Goal: Task Accomplishment & Management: Manage account settings

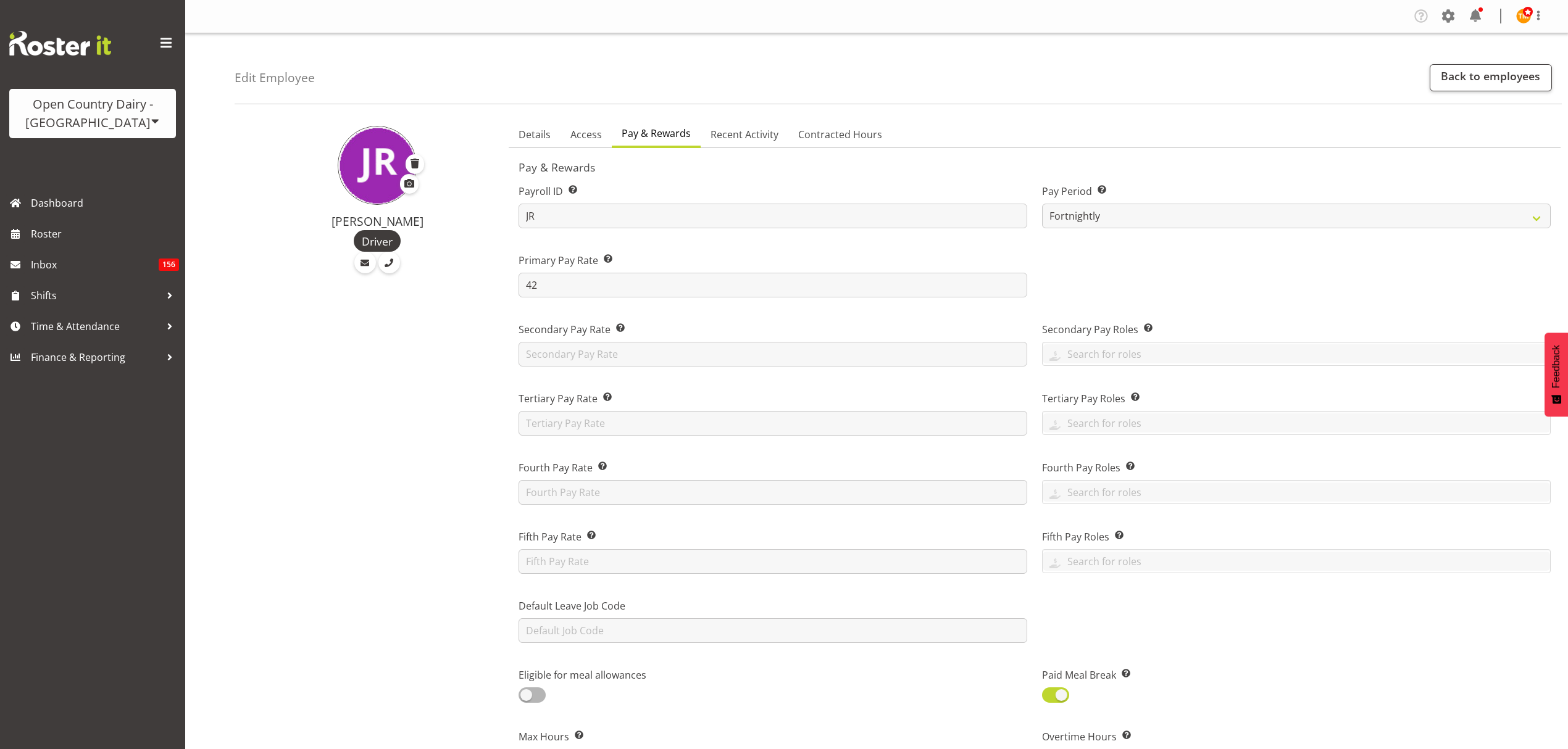
select select "manual"
select select "fixed"
select select "roster_fixed"
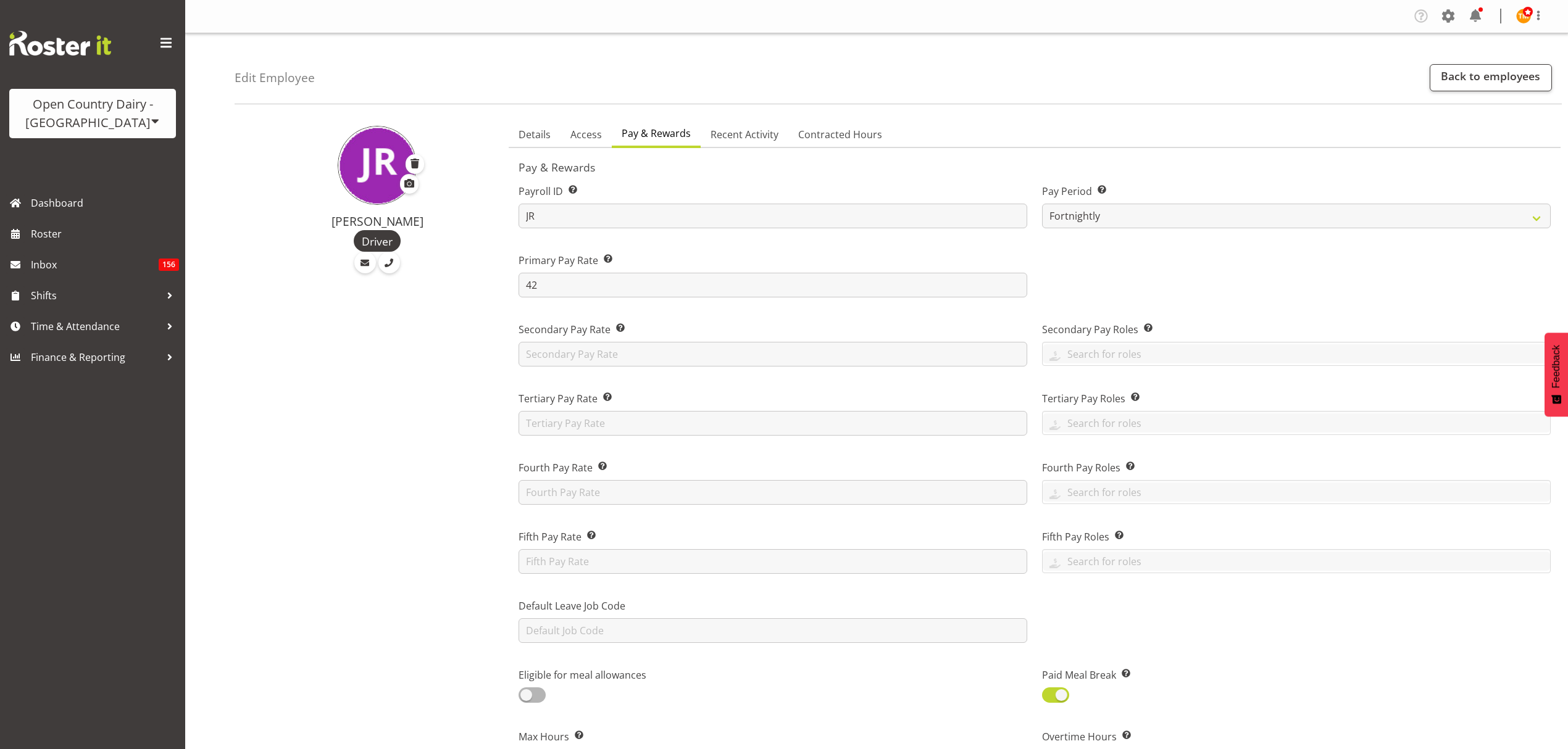
select select "day"
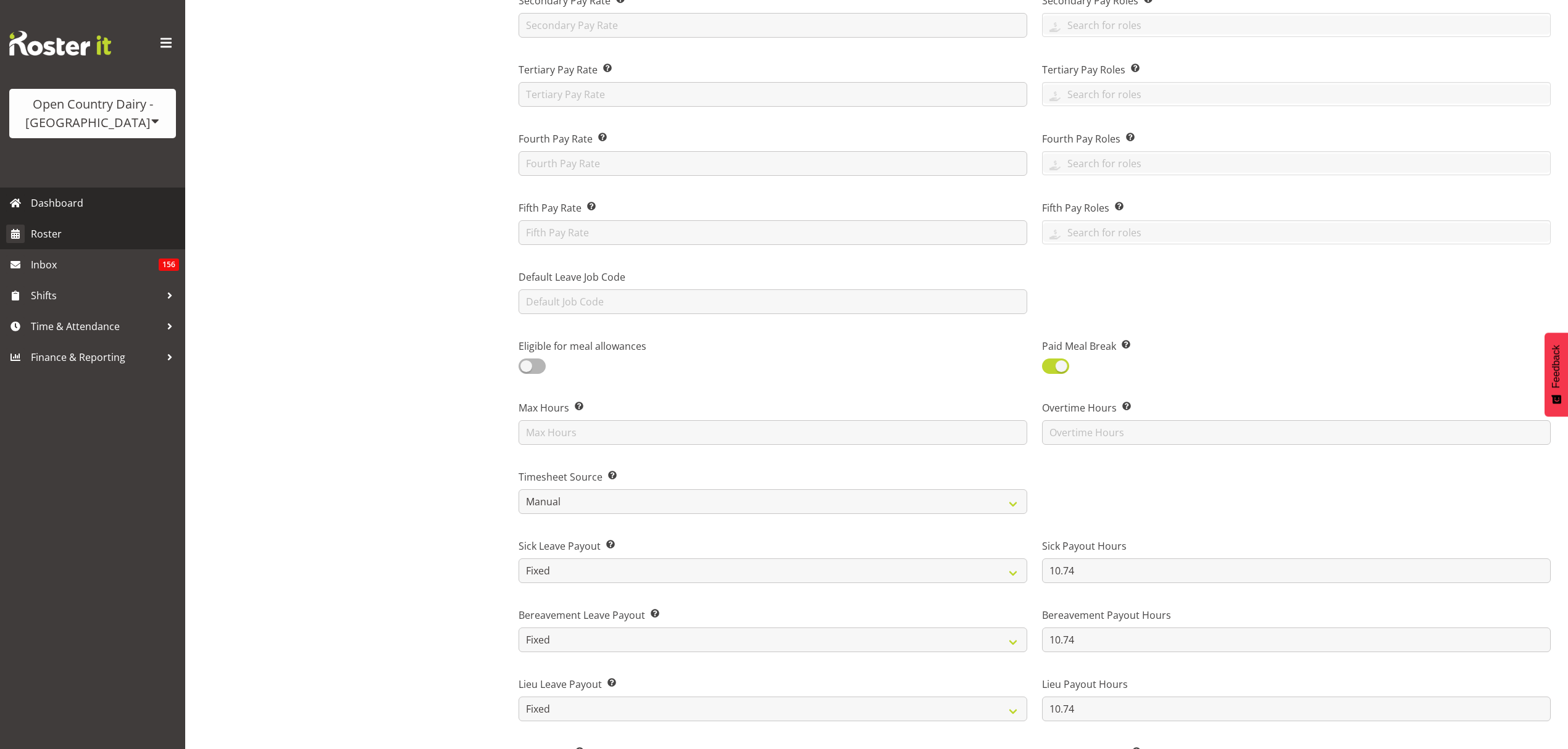
click at [74, 227] on span "Roster" at bounding box center [105, 233] width 148 height 18
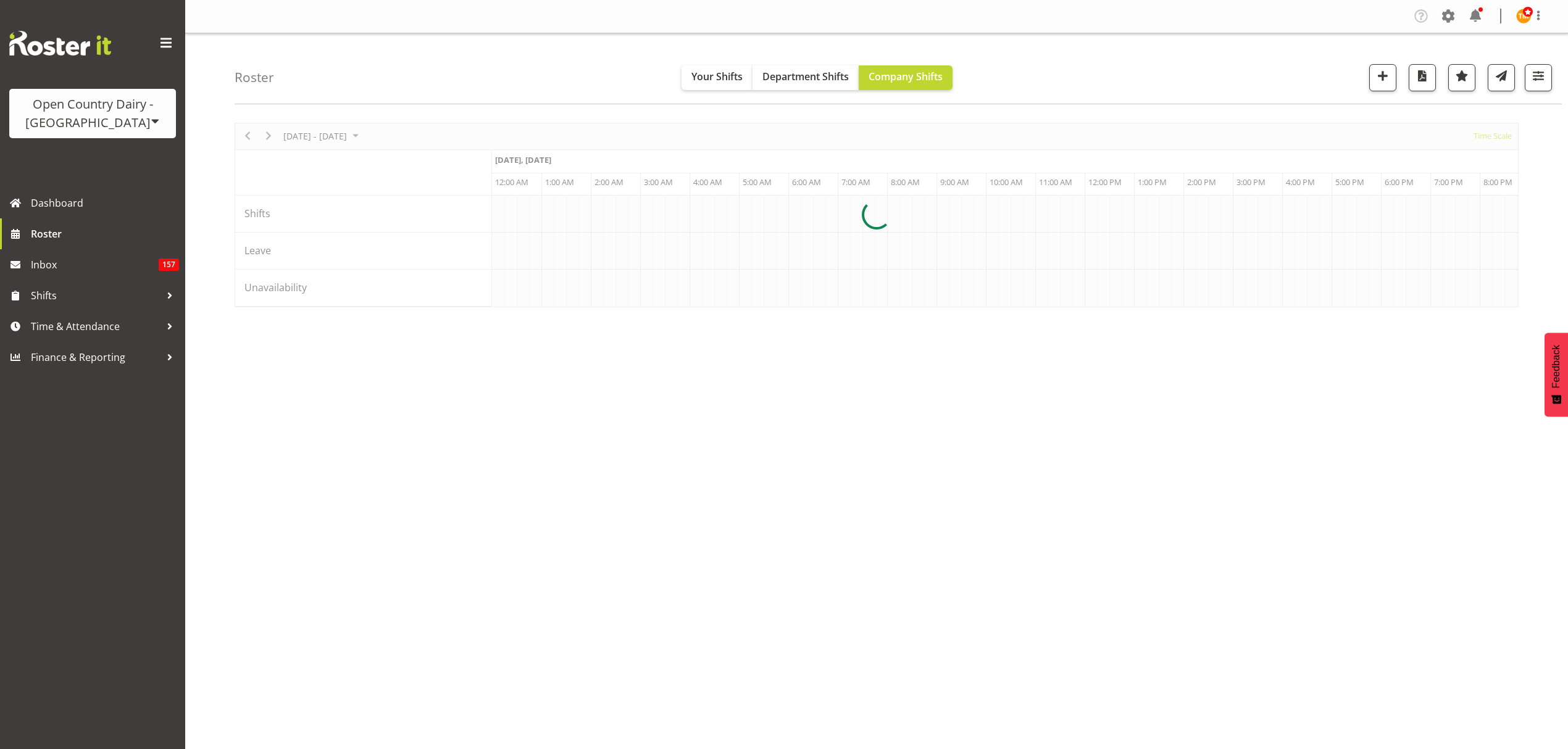
scroll to position [0, 1185]
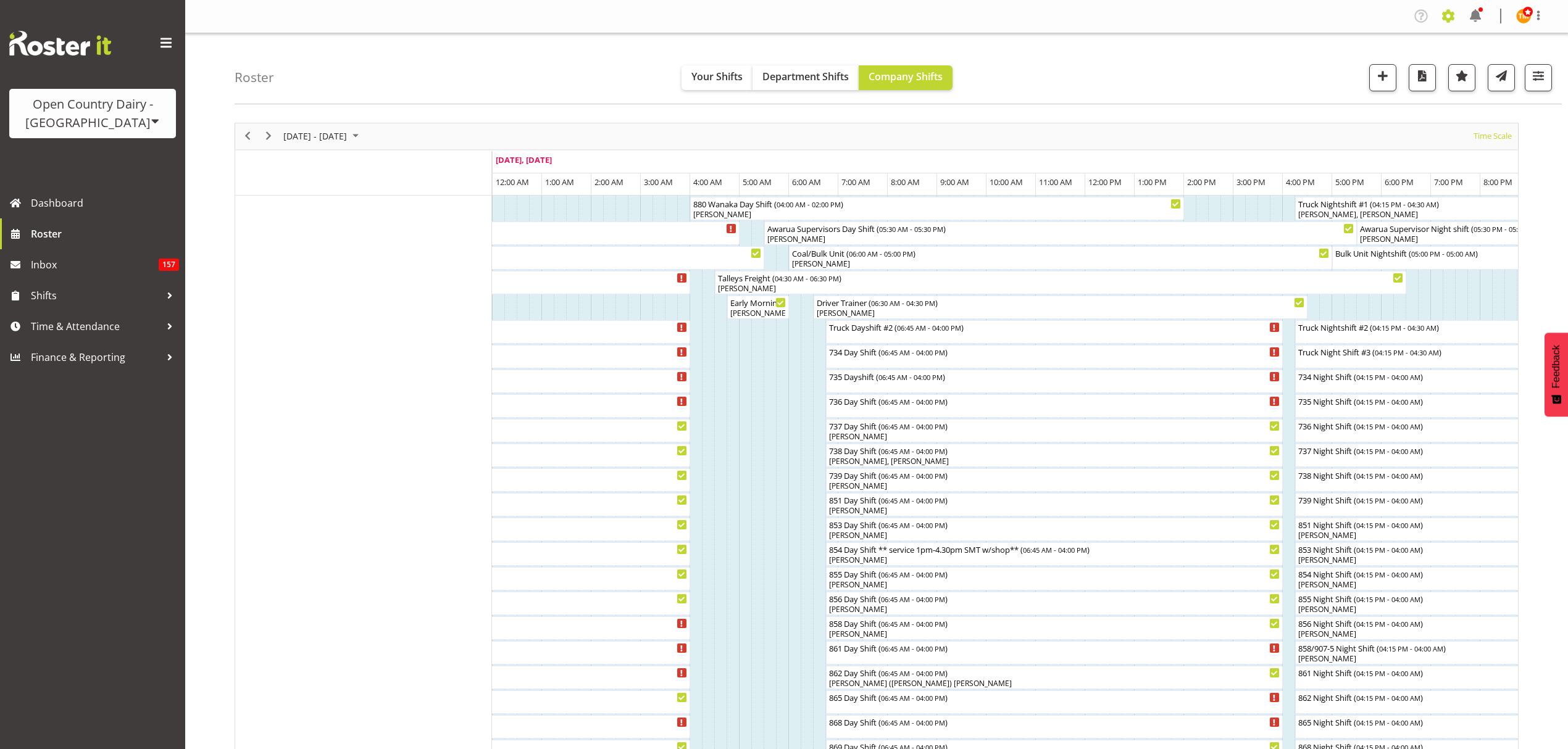
click at [1455, 15] on span at bounding box center [1447, 16] width 20 height 20
click at [1395, 132] on link "Employees" at bounding box center [1372, 134] width 171 height 22
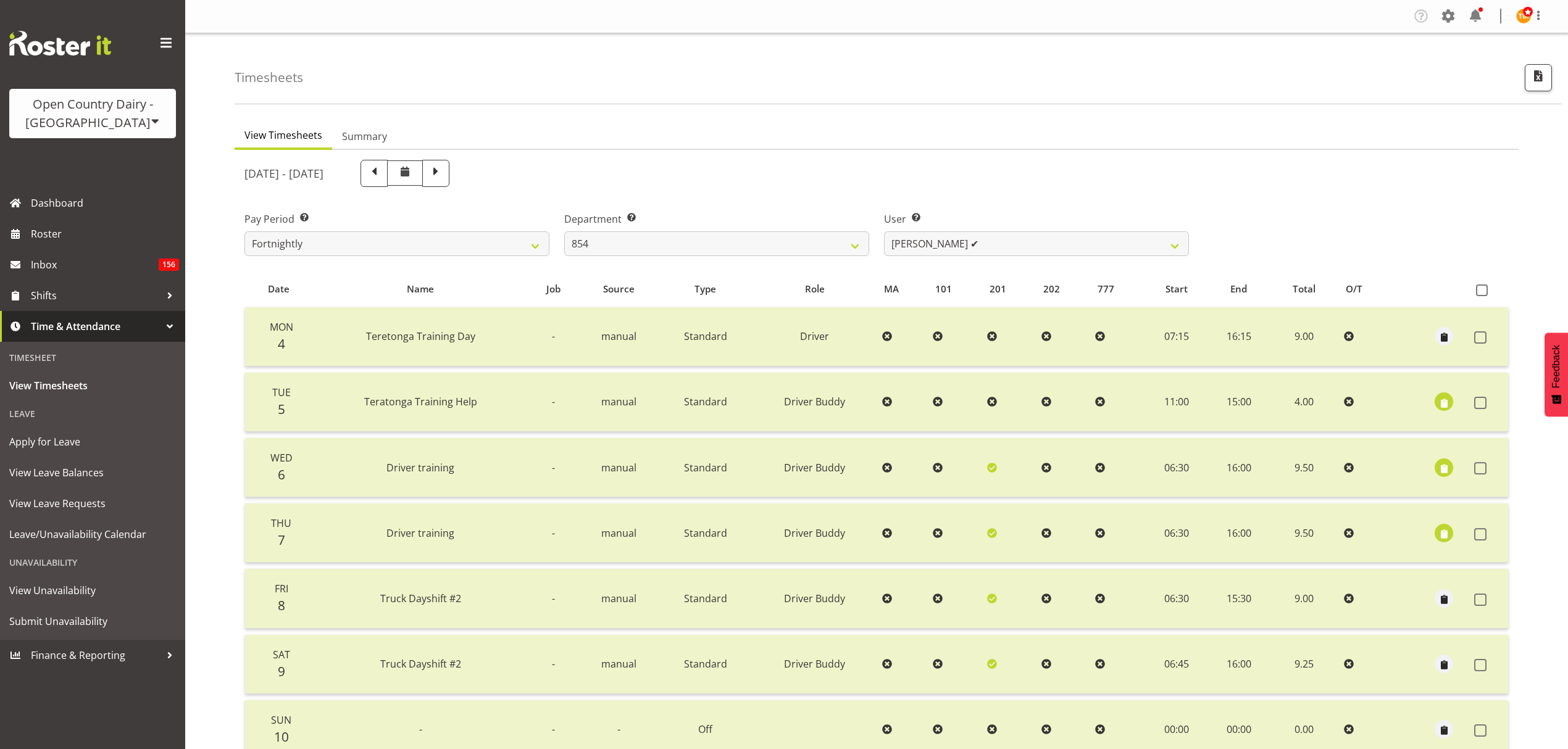
scroll to position [109, 0]
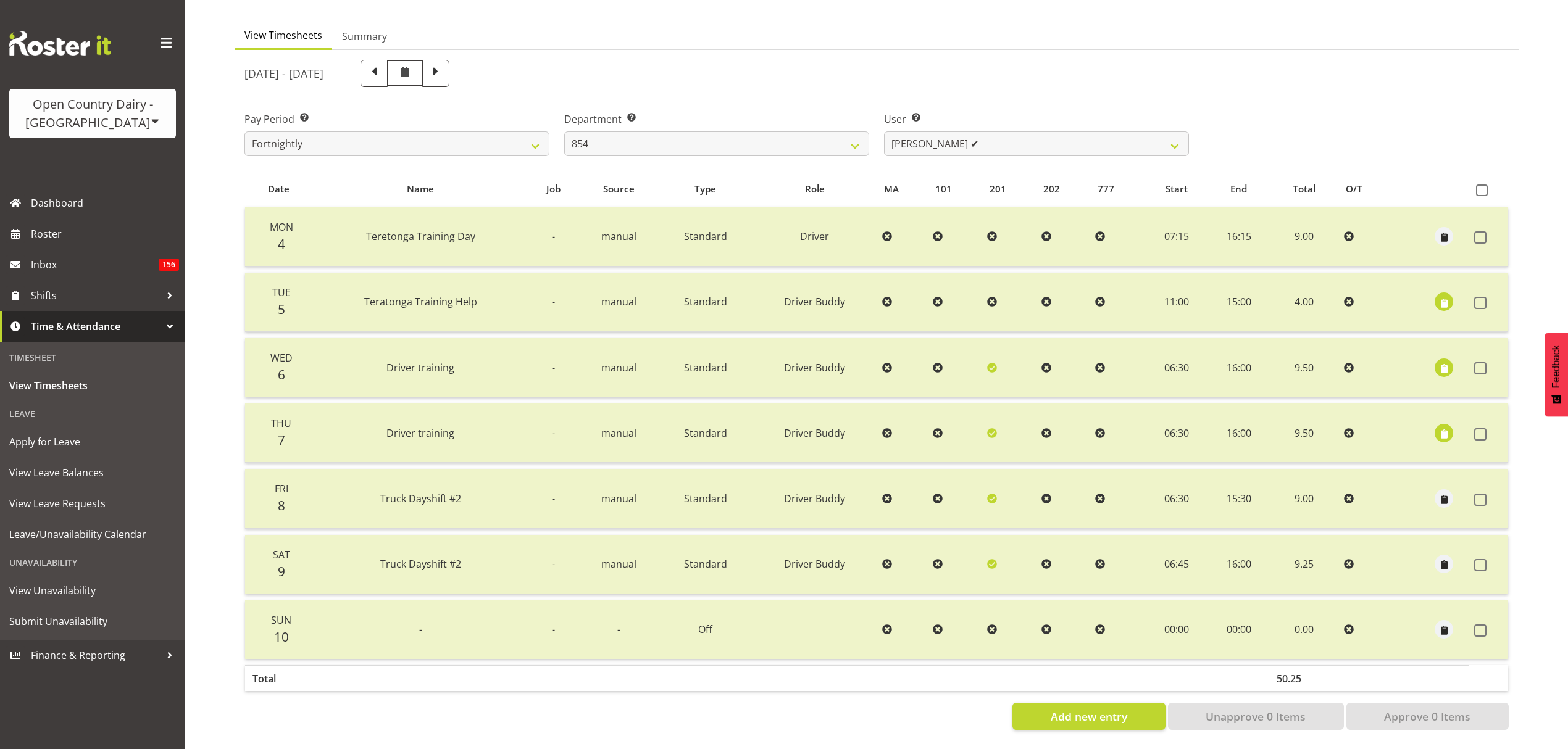
click at [906, 119] on div "User Select user. Note: This is filtered down by the previous two drop-down ite…" at bounding box center [1037, 134] width 305 height 45
click at [904, 136] on select "[PERSON_NAME] ✔ [PERSON_NAME] ✔ [PERSON_NAME] ✔ [PERSON_NAME] ✔" at bounding box center [1037, 144] width 305 height 25
click at [865, 137] on select "734 735 736 737 738 739 850 851 852 853 854 855 856 858 861 862 865 868 869 870" at bounding box center [717, 144] width 305 height 25
click at [564, 132] on select "734 735 736 737 738 739 850 851 852 853 854 855 856 858 861 862 865 868 869 870" at bounding box center [717, 144] width 305 height 25
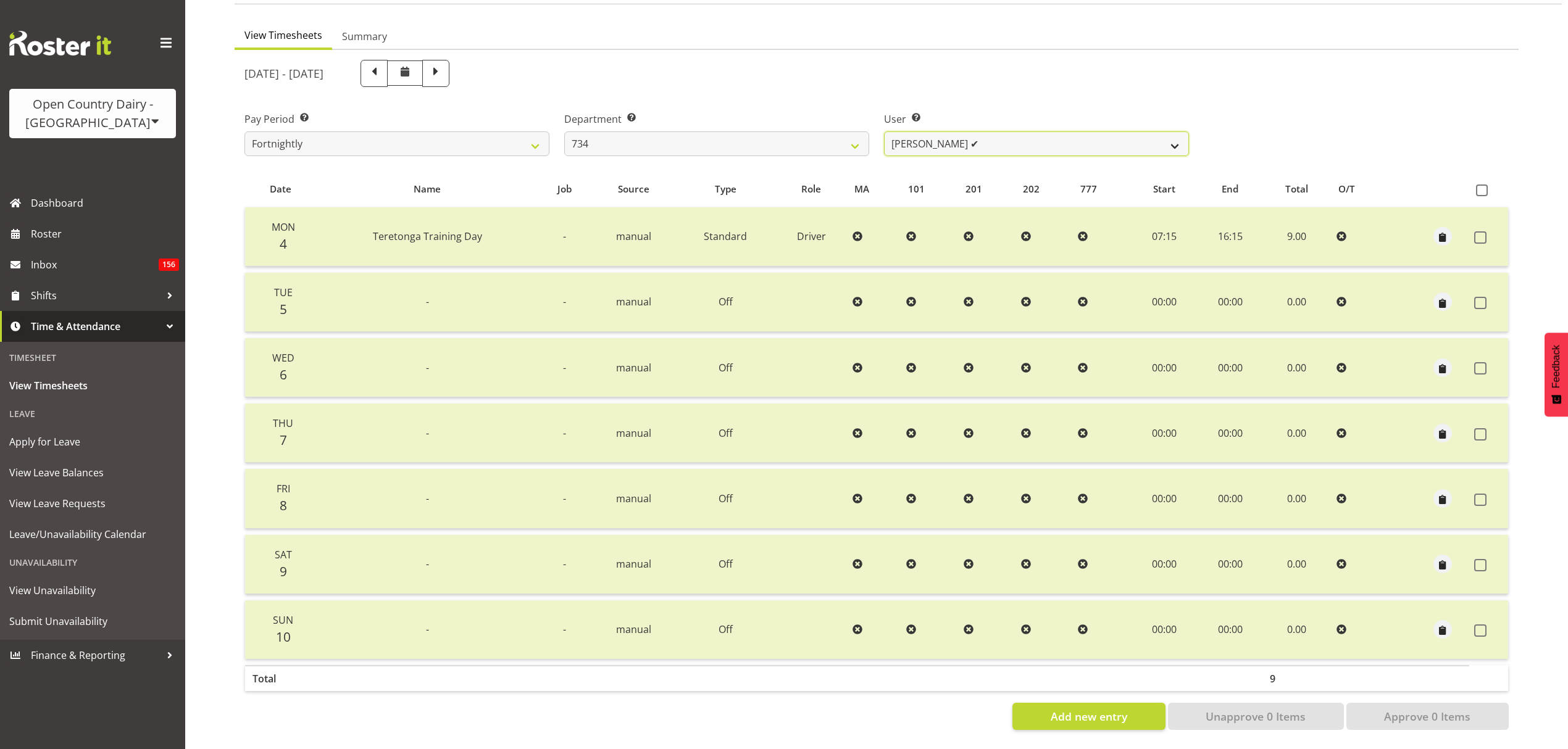
click at [951, 132] on select "[PERSON_NAME] ✔ [PERSON_NAME] ✔ [PERSON_NAME] ✔ [PERSON_NAME] ✔ [PERSON_NAME] ✔" at bounding box center [1037, 144] width 305 height 25
click at [935, 132] on select "[PERSON_NAME] ✔ [PERSON_NAME] ✔ [PERSON_NAME] ✔ [PERSON_NAME] ✔ [PERSON_NAME] ✔" at bounding box center [1037, 144] width 305 height 25
click at [845, 132] on select "734 735 736 737 738 739 850 851 852 853 854 855 856 858 861 862 865 868 869 870" at bounding box center [717, 144] width 305 height 25
select select "806"
click at [564, 132] on select "734 735 736 737 738 739 850 851 852 853 854 855 856 858 861 862 865 868 869 870" at bounding box center [717, 144] width 305 height 25
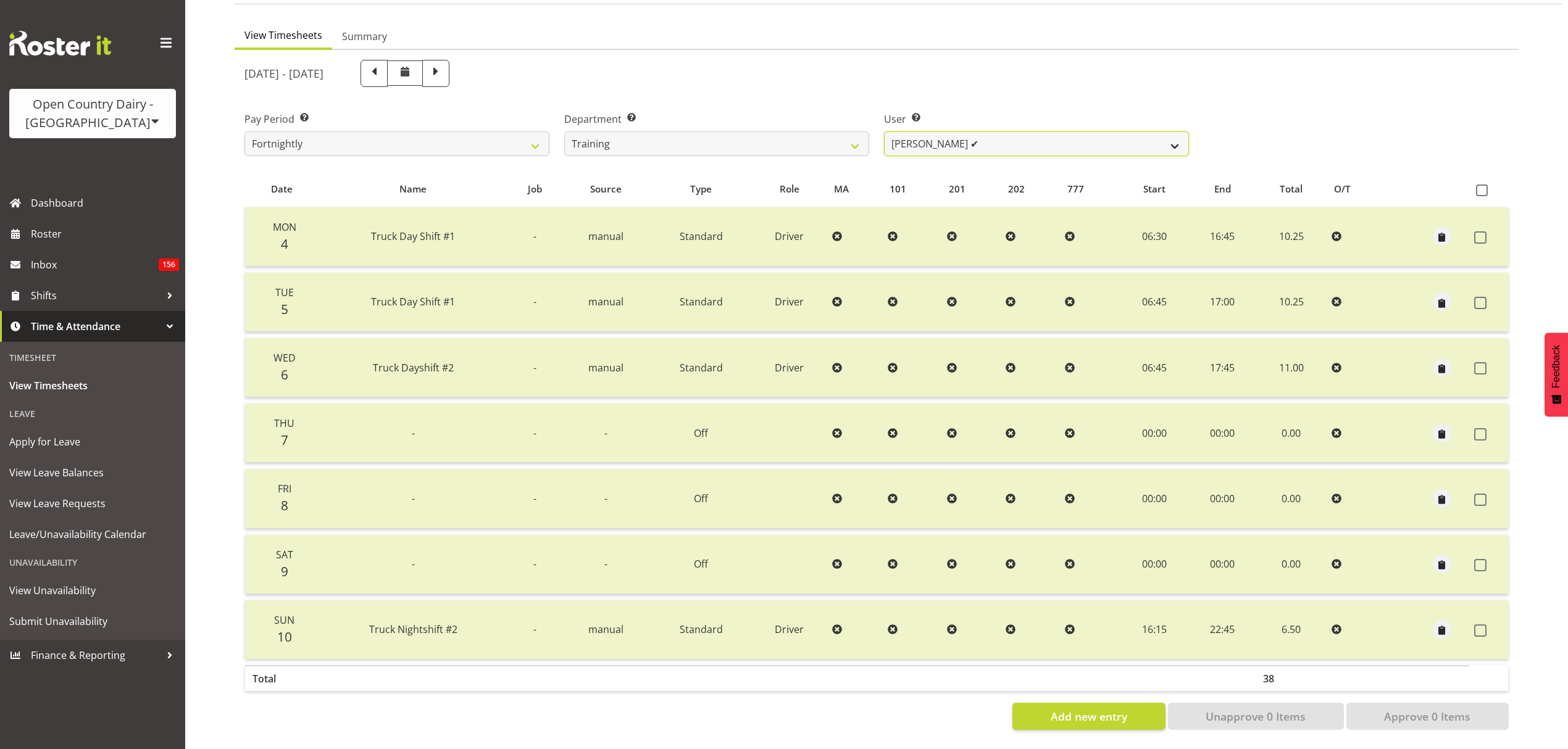
click at [966, 132] on select "[PERSON_NAME] ✔ [PERSON_NAME] ✔ [PERSON_NAME] ❌ [PERSON_NAME] ❌ [PERSON_NAME] ✔…" at bounding box center [1037, 144] width 305 height 25
click at [884, 132] on select "[PERSON_NAME] ✔ [PERSON_NAME] ✔ [PERSON_NAME] ❌ [PERSON_NAME] ❌ [PERSON_NAME] ✔…" at bounding box center [1037, 144] width 305 height 25
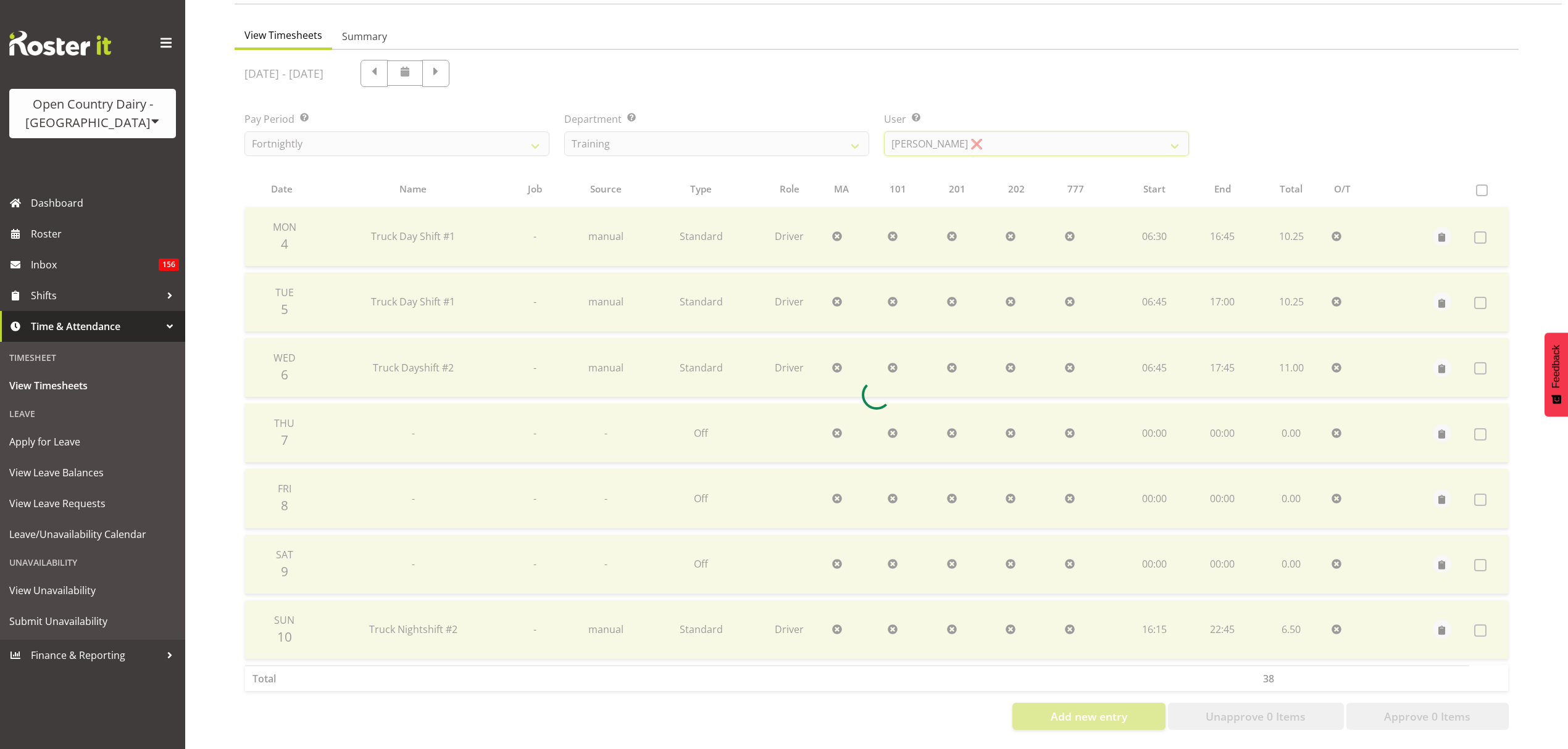
scroll to position [0, 0]
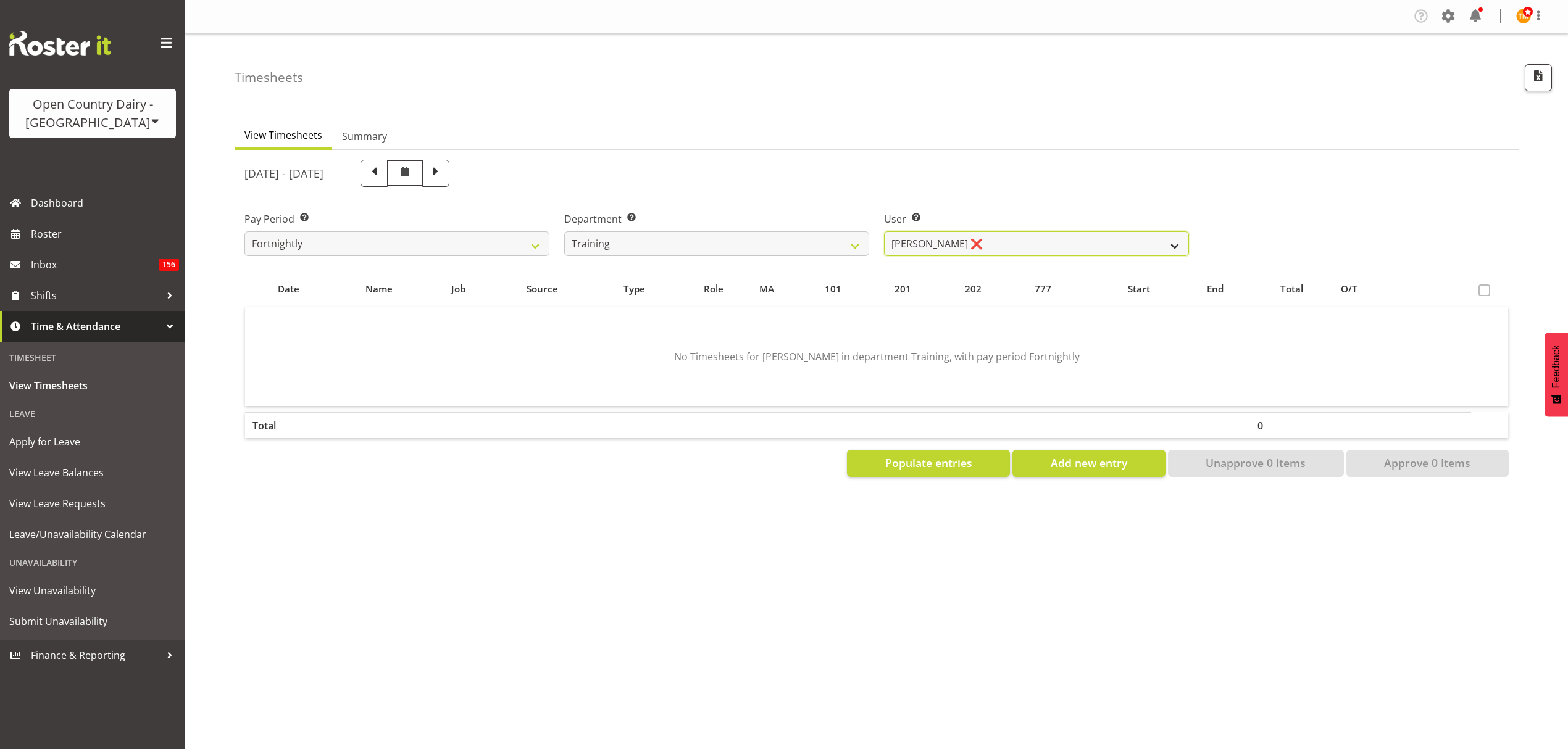
drag, startPoint x: 908, startPoint y: 240, endPoint x: 916, endPoint y: 247, distance: 10.6
click at [908, 240] on select "[PERSON_NAME] ✔ [PERSON_NAME] ✔ [PERSON_NAME] ❌ [PERSON_NAME] ❌ [PERSON_NAME] ✔…" at bounding box center [1037, 244] width 305 height 25
select select "11791"
click at [884, 232] on select "[PERSON_NAME] ✔ [PERSON_NAME] ✔ [PERSON_NAME] ❌ [PERSON_NAME] ❌ [PERSON_NAME] ✔…" at bounding box center [1037, 244] width 305 height 25
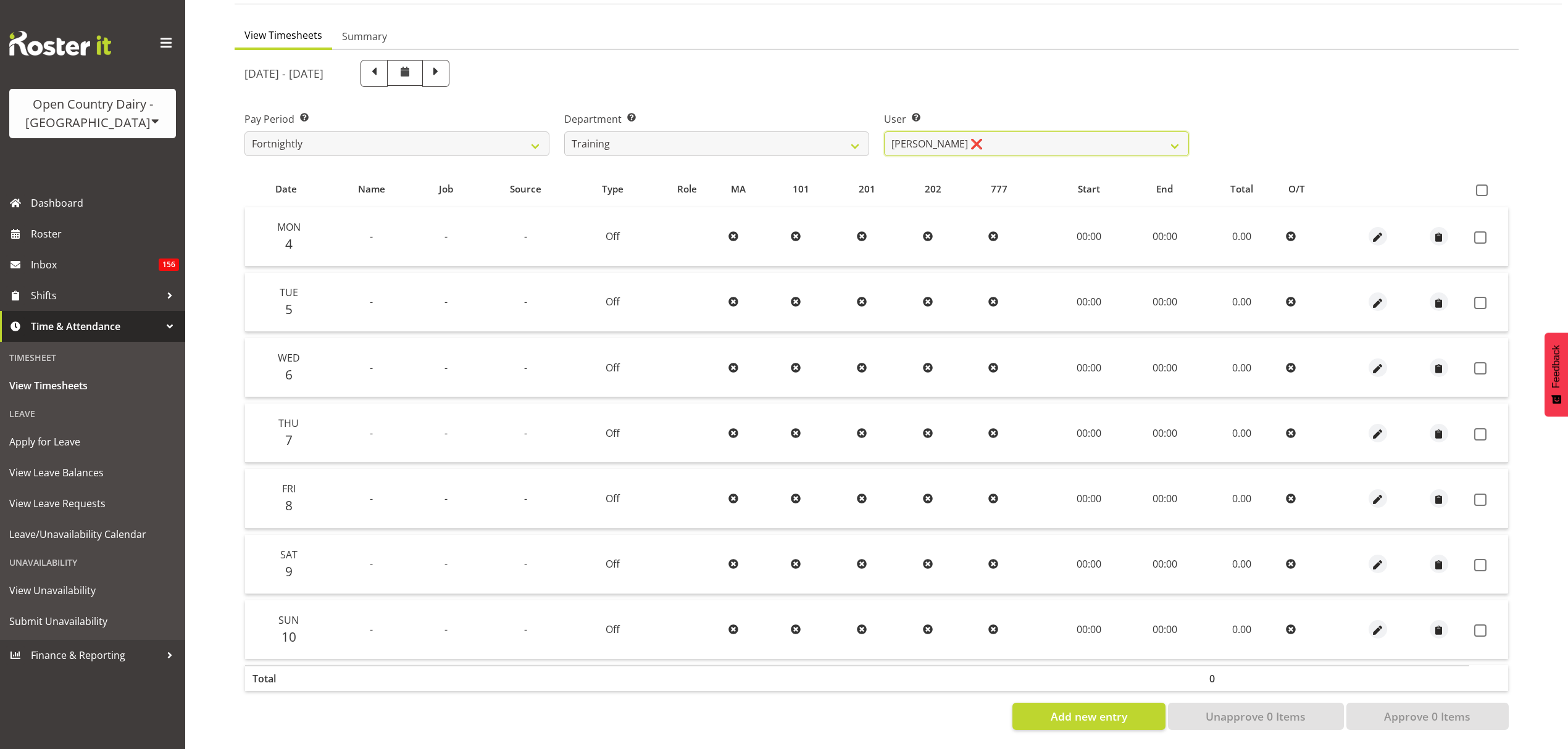
scroll to position [109, 0]
click at [1478, 184] on span at bounding box center [1482, 190] width 12 height 12
click at [1478, 186] on input "checkbox" at bounding box center [1480, 190] width 8 height 8
checkbox input "true"
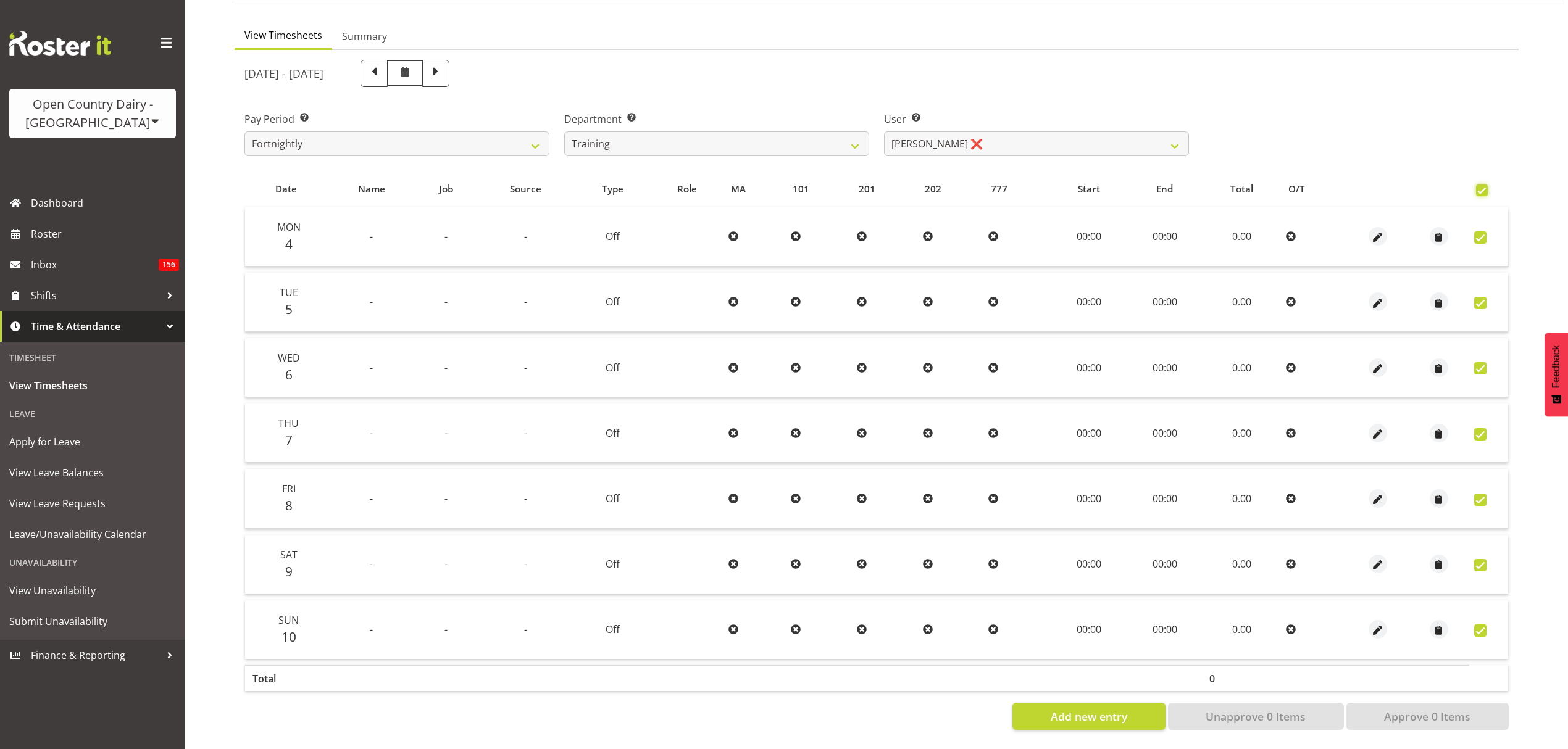
checkbox input "true"
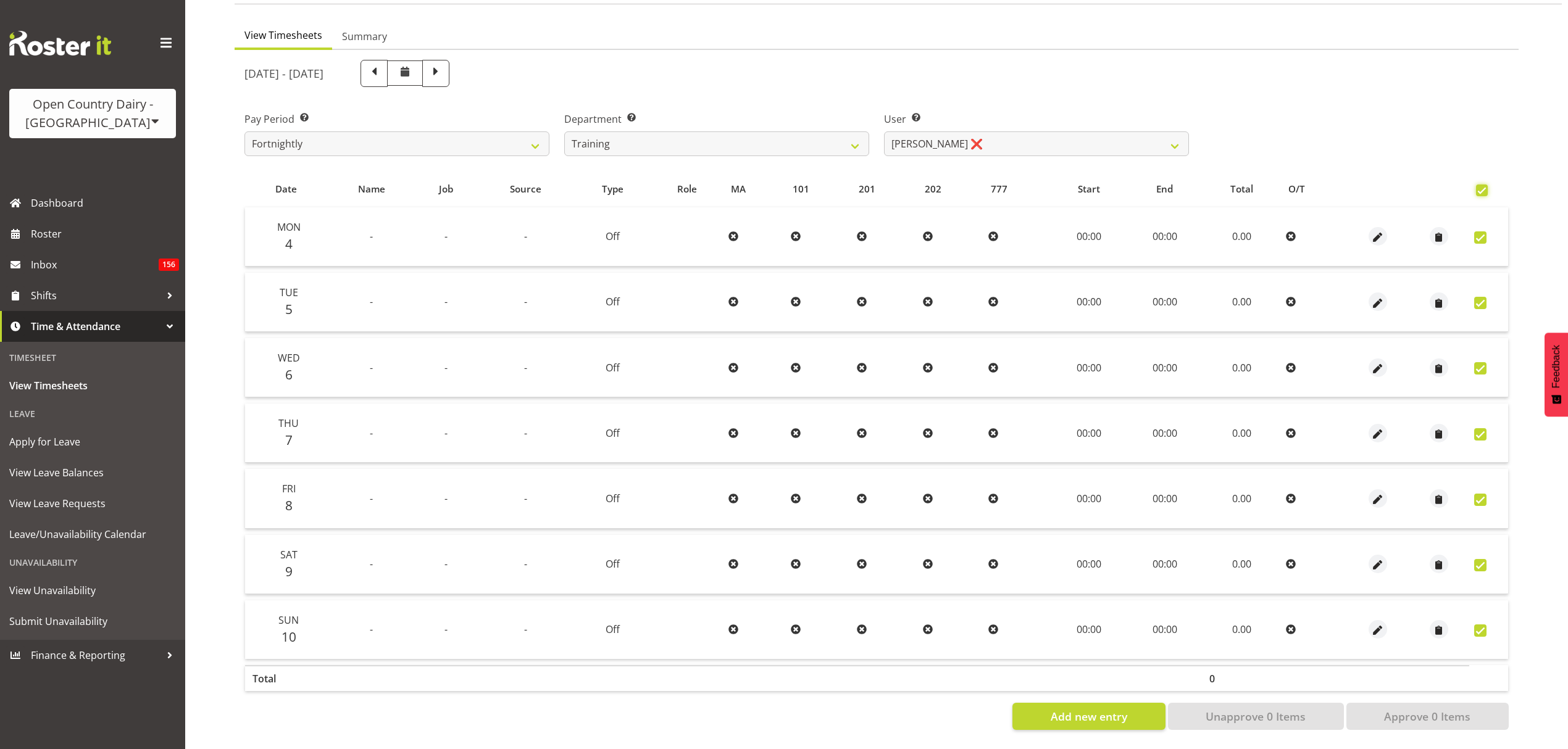
checkbox input "true"
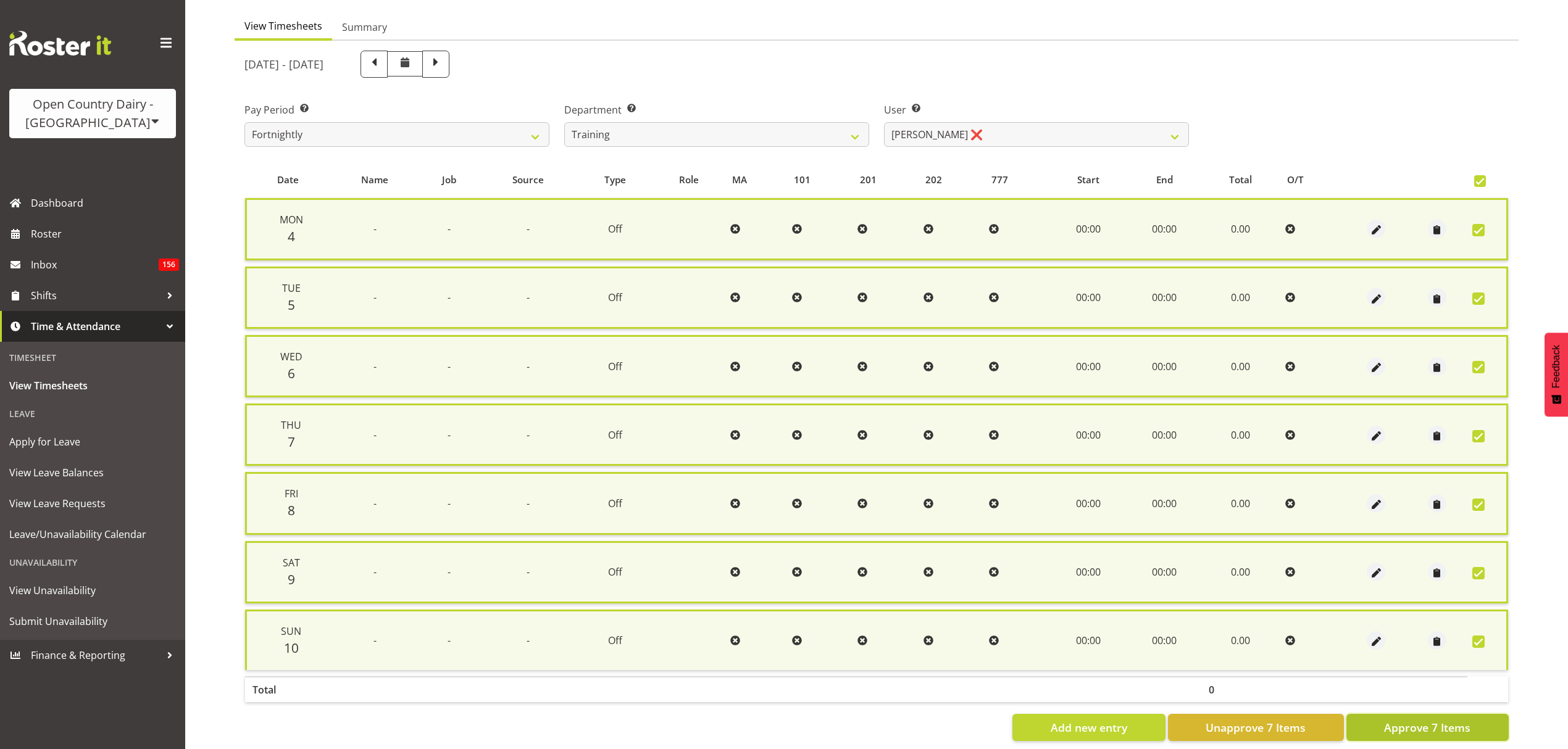
click at [1463, 719] on span "Approve 7 Items" at bounding box center [1427, 727] width 86 height 16
checkbox input "false"
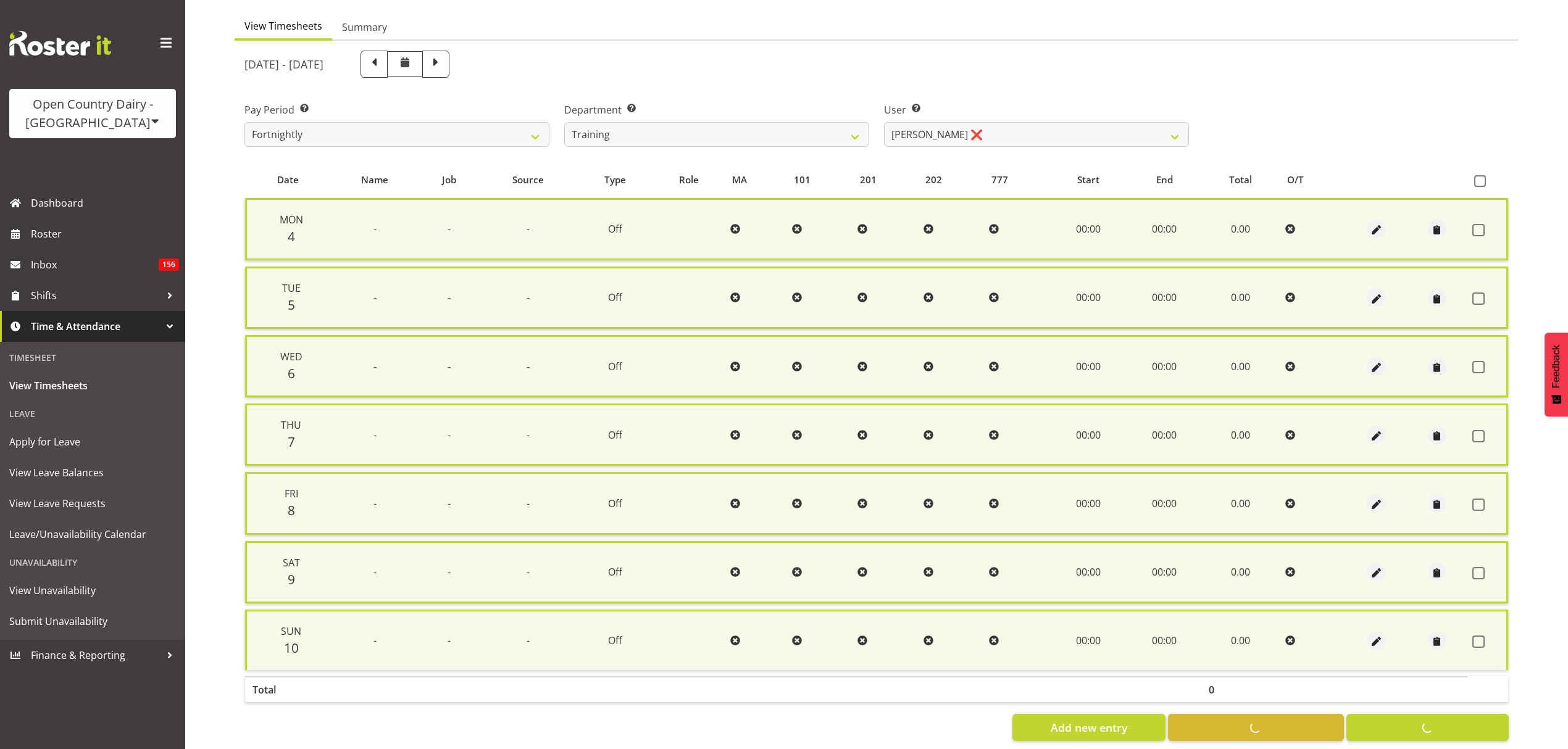
checkbox input "false"
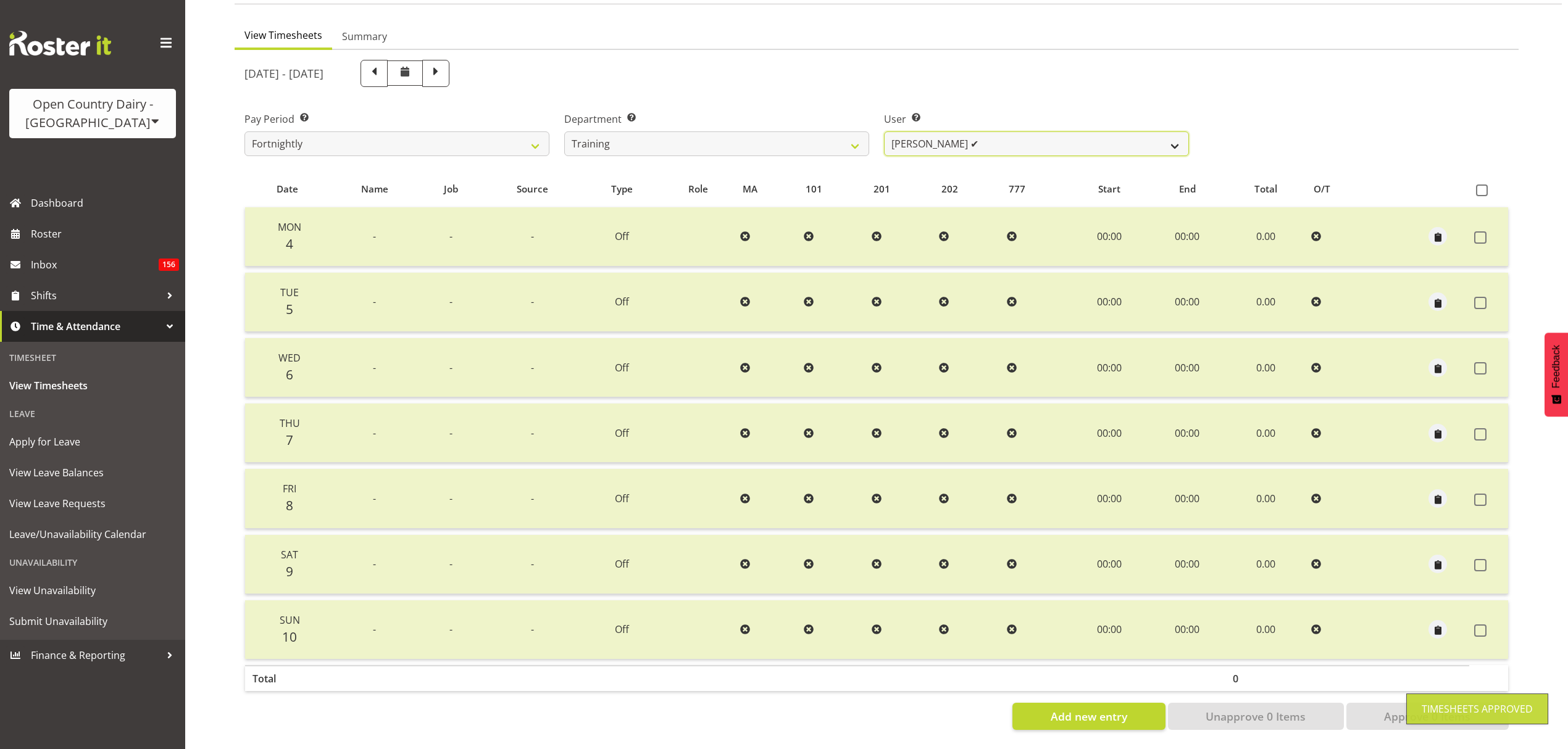
drag, startPoint x: 961, startPoint y: 140, endPoint x: 960, endPoint y: 145, distance: 5.1
click at [961, 140] on select "[PERSON_NAME] ✔ [PERSON_NAME] ✔ [PERSON_NAME] ❌ [PERSON_NAME] ✔ [PERSON_NAME] ✔…" at bounding box center [1037, 144] width 305 height 25
select select "11796"
click at [884, 132] on select "[PERSON_NAME] ✔ [PERSON_NAME] ✔ [PERSON_NAME] ❌ [PERSON_NAME] ✔ [PERSON_NAME] ✔…" at bounding box center [1037, 144] width 305 height 25
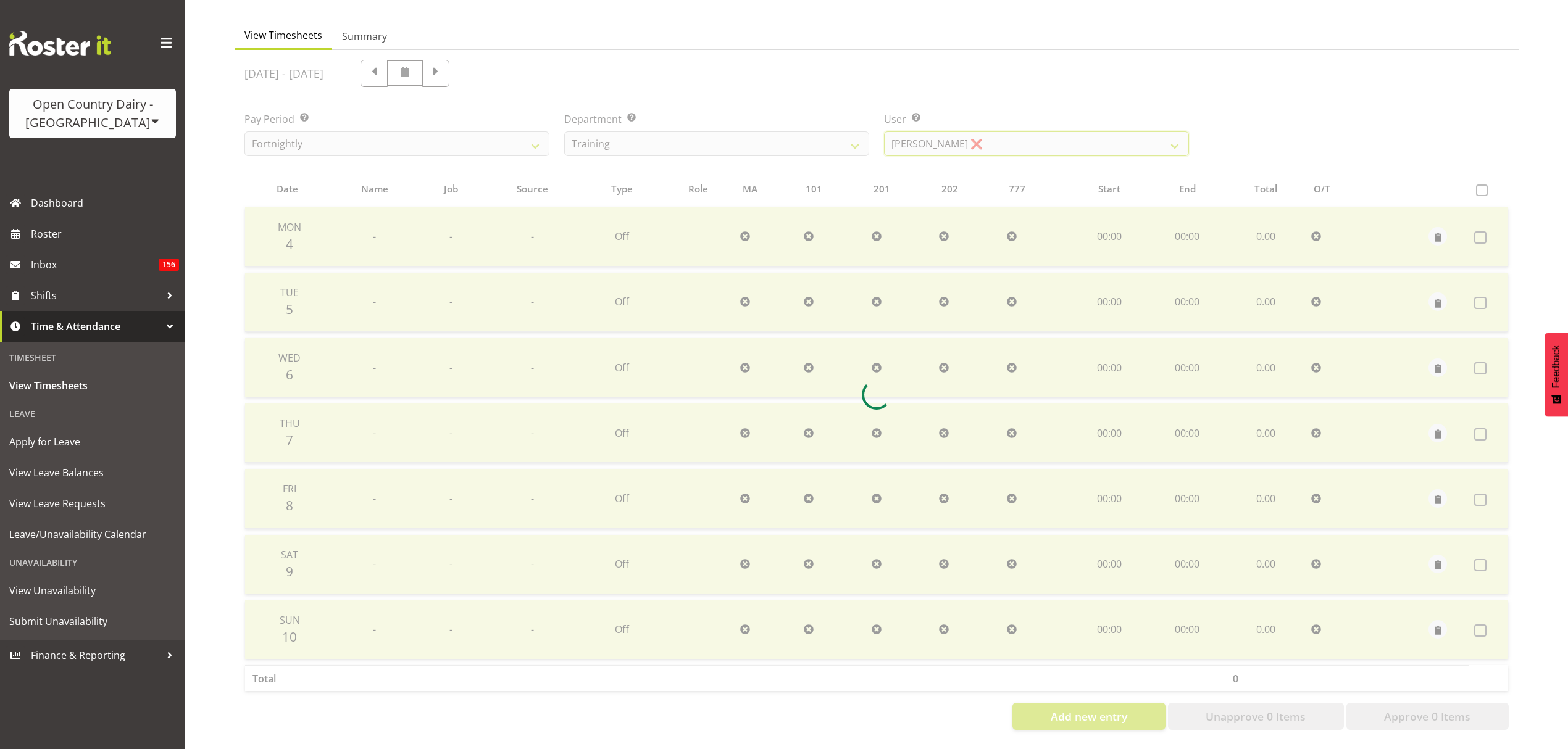
scroll to position [0, 0]
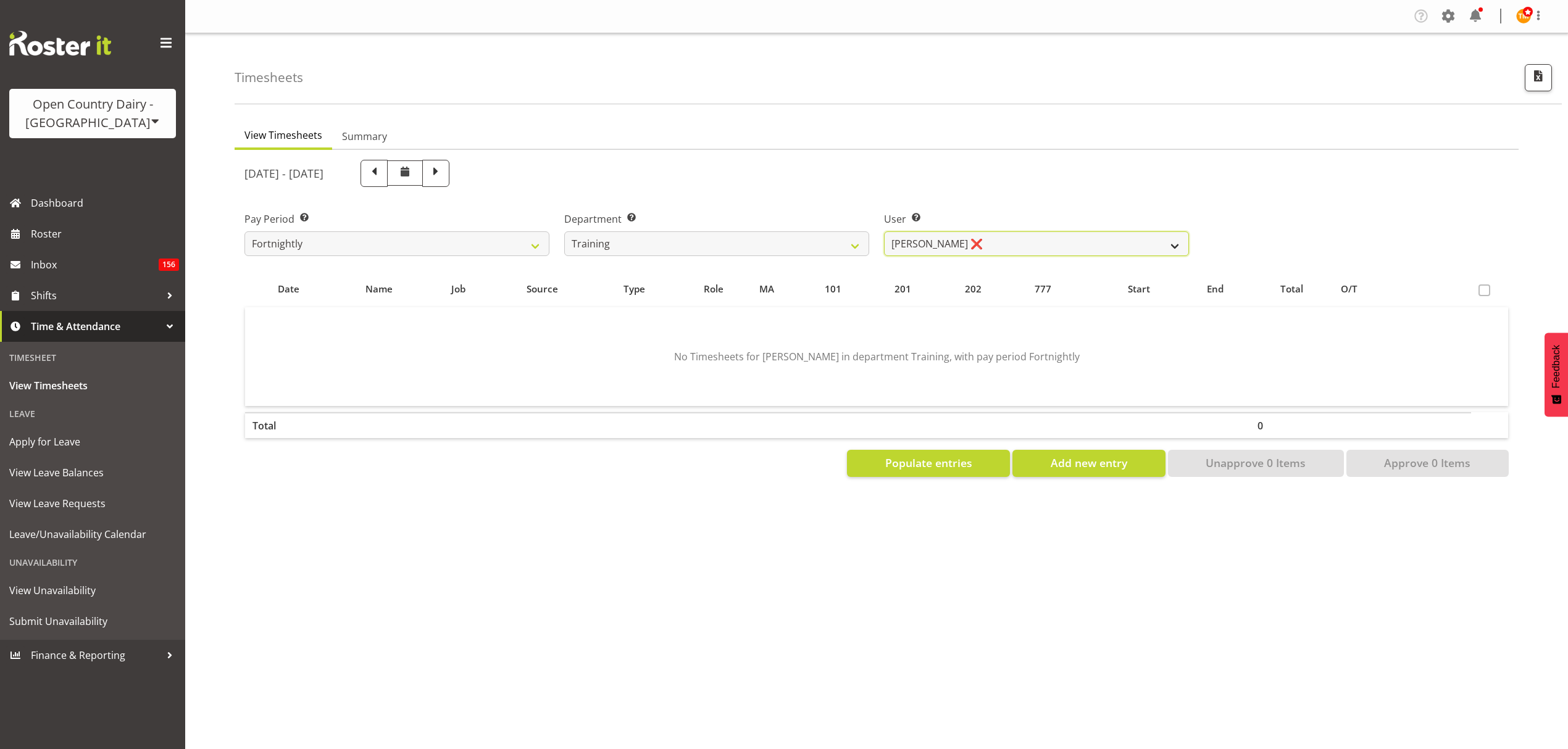
click at [960, 253] on select "[PERSON_NAME] ✔ [PERSON_NAME] ✔ [PERSON_NAME] ❌ [PERSON_NAME] ✔ [PERSON_NAME] ✔…" at bounding box center [1037, 244] width 305 height 25
click at [912, 192] on div "[DATE] - [DATE] Pay Period Select which pay period you would like to view. Fort…" at bounding box center [876, 315] width 1264 height 324
click at [444, 172] on span at bounding box center [435, 172] width 16 height 16
select select
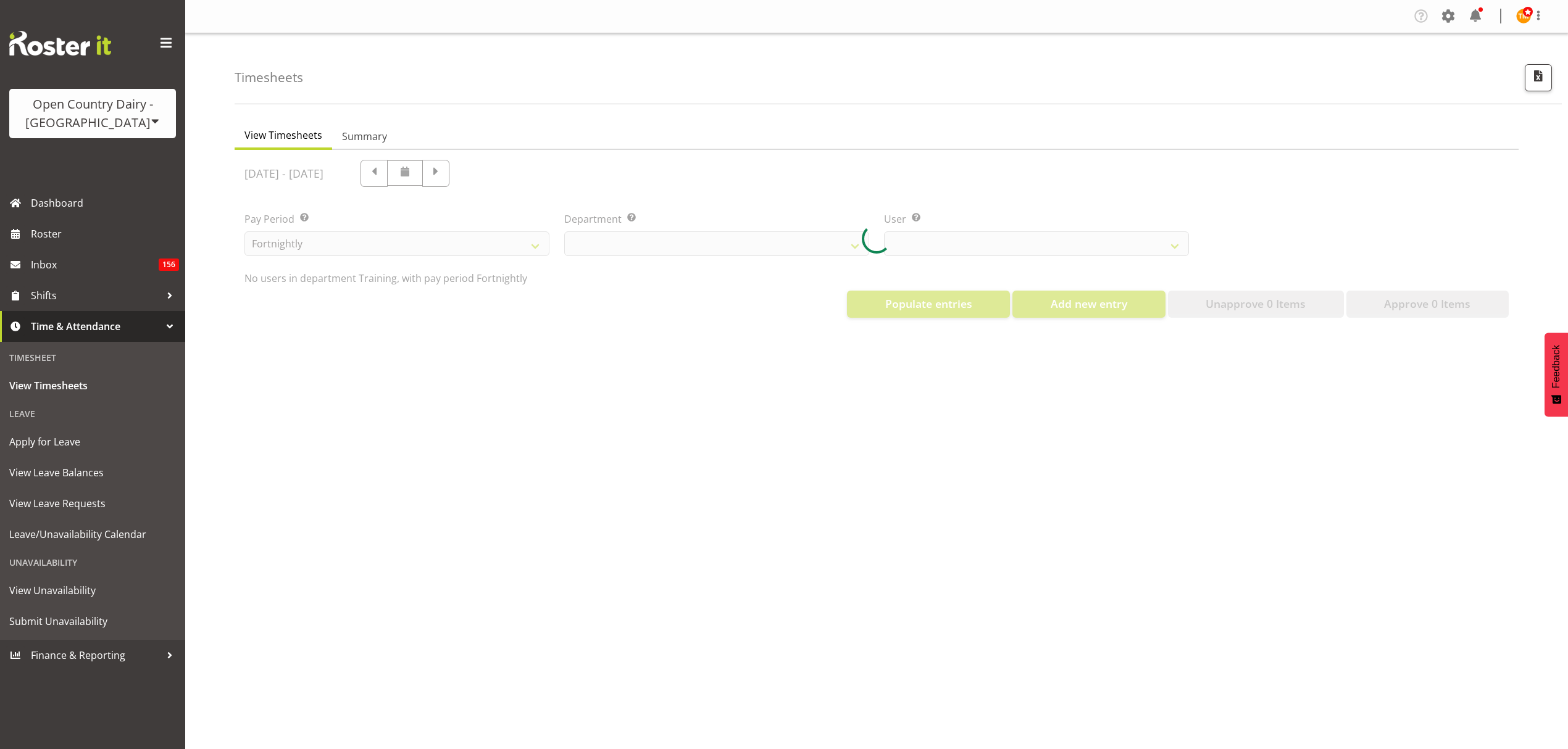
select select "806"
select select "11796"
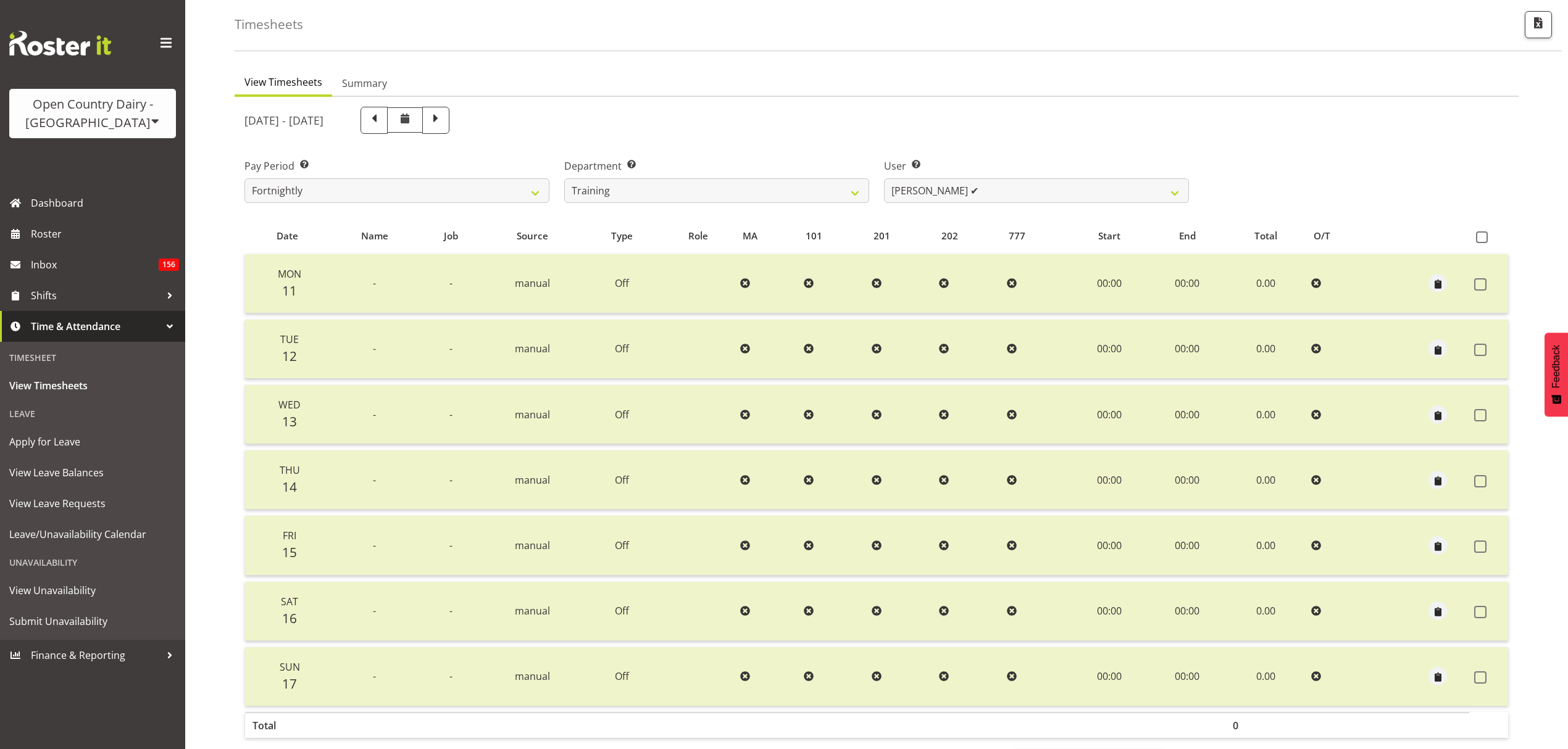
scroll to position [82, 0]
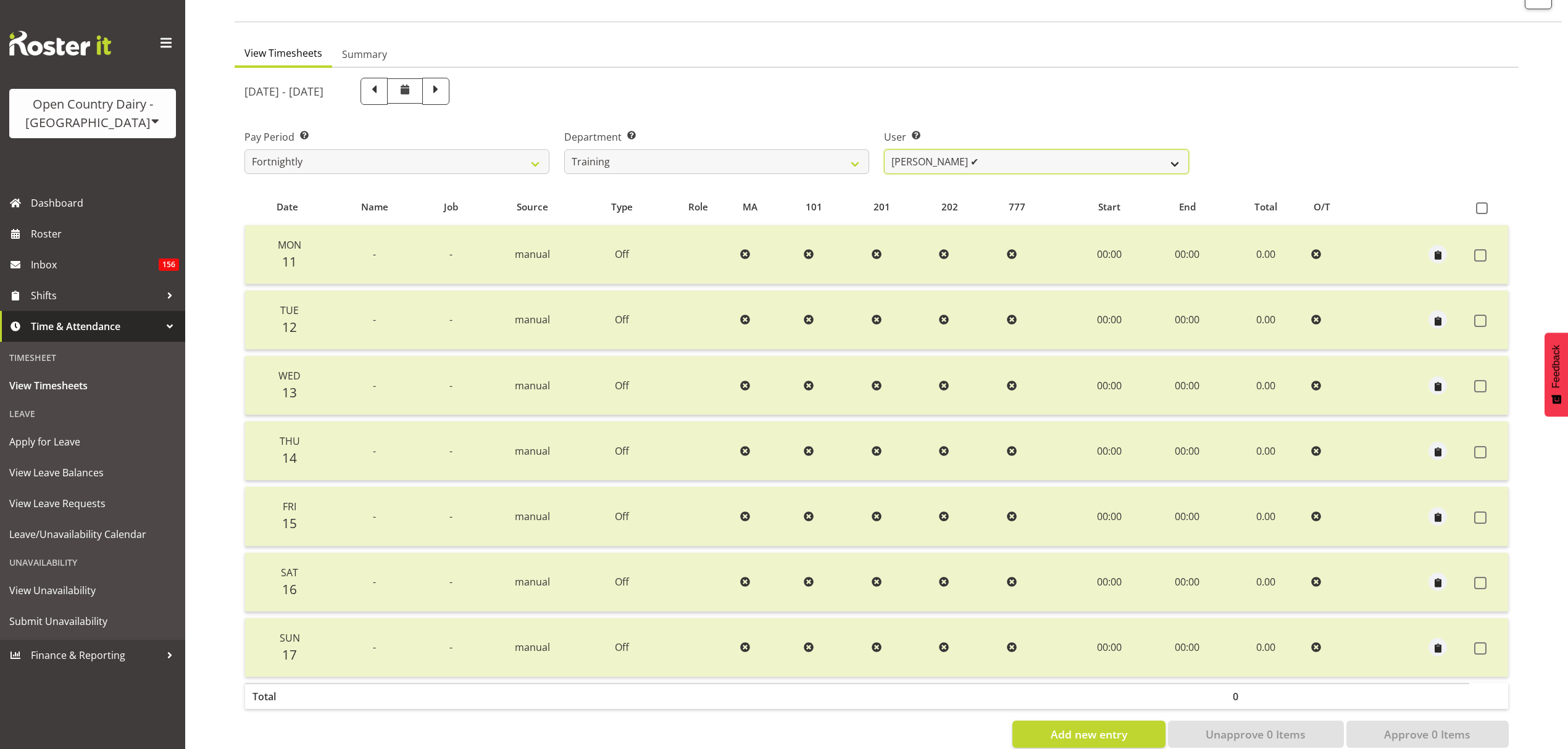
click at [986, 149] on select "[PERSON_NAME] ✔ [PERSON_NAME] ✔ [PERSON_NAME] ✔ [PERSON_NAME] ✔ [PERSON_NAME] ✔…" at bounding box center [1037, 161] width 305 height 25
click at [958, 99] on div "[DATE] - [DATE]" at bounding box center [717, 91] width 944 height 27
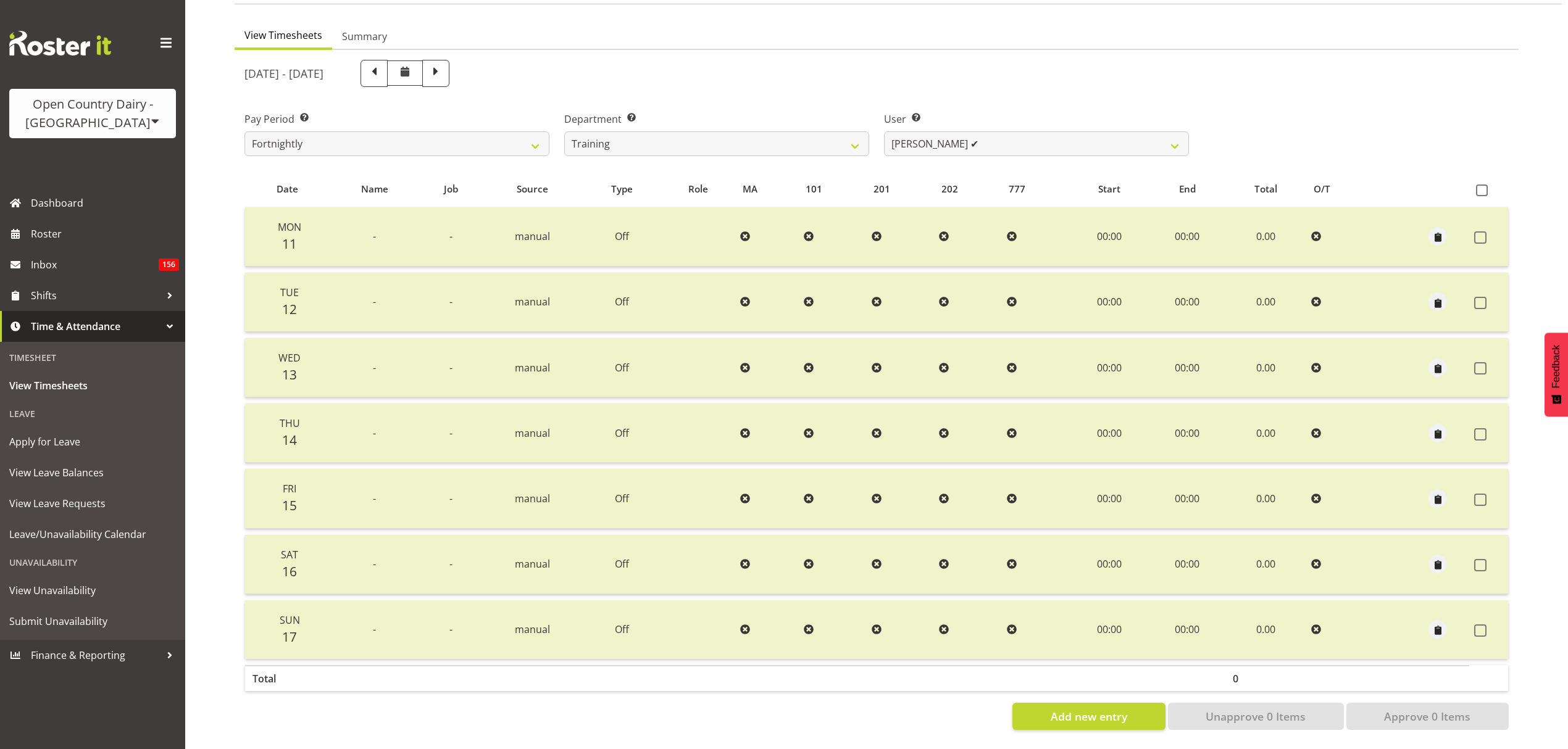
scroll to position [109, 0]
click at [631, 134] on select "734 735 736 737 738 739 850 851 852 853 854 855 856 858 861 862 865 868 869 870" at bounding box center [717, 144] width 305 height 25
click at [692, 36] on ul "View Timesheets Summary" at bounding box center [876, 37] width 1284 height 27
